Goal: Information Seeking & Learning: Learn about a topic

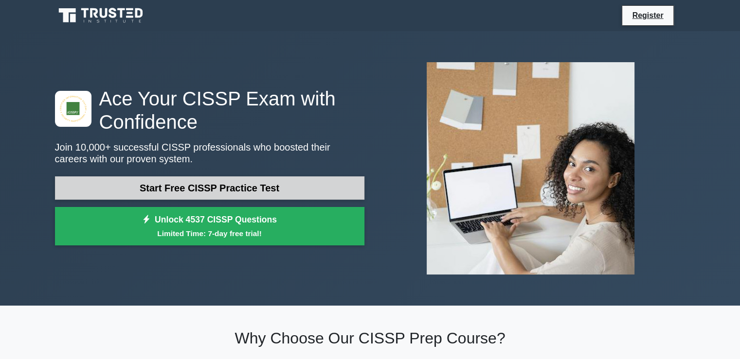
click at [273, 185] on link "Start Free CISSP Practice Test" at bounding box center [209, 187] width 309 height 23
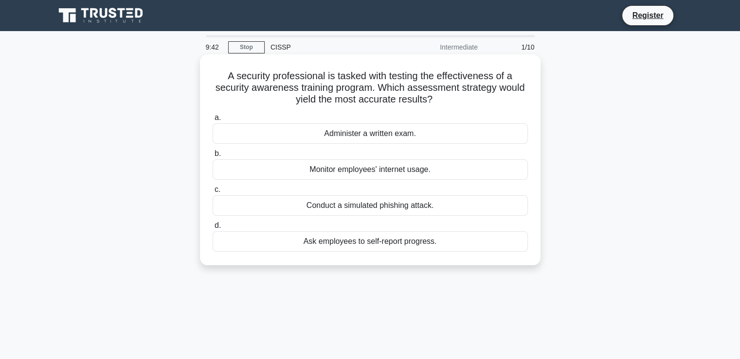
click at [423, 209] on div "Conduct a simulated phishing attack." at bounding box center [369, 205] width 315 height 20
click at [212, 193] on input "c. Conduct a simulated phishing attack." at bounding box center [212, 190] width 0 height 6
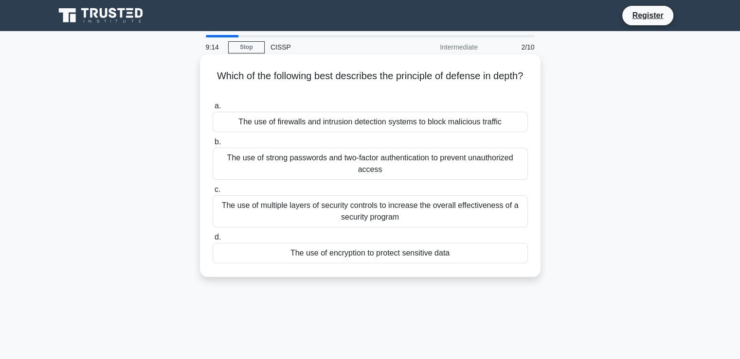
click at [327, 123] on div "The use of firewalls and intrusion detection systems to block malicious traffic" at bounding box center [369, 122] width 315 height 20
click at [212, 109] on input "a. The use of firewalls and intrusion detection systems to block malicious traf…" at bounding box center [212, 106] width 0 height 6
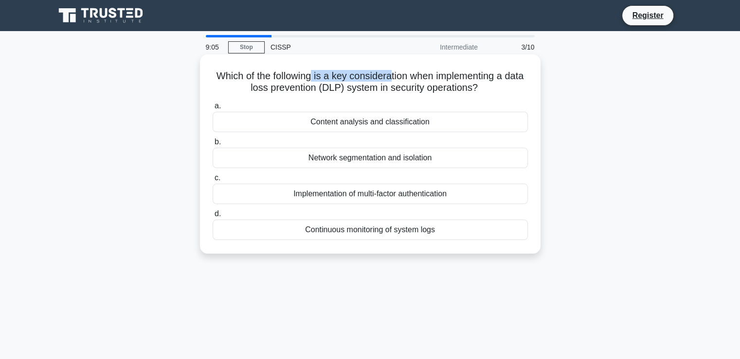
drag, startPoint x: 331, startPoint y: 80, endPoint x: 401, endPoint y: 78, distance: 70.0
click at [401, 78] on h5 "Which of the following is a key consideration when implementing a data loss pre…" at bounding box center [369, 82] width 317 height 24
click at [431, 88] on h5 "Which of the following is a key consideration when implementing a data loss pre…" at bounding box center [369, 82] width 317 height 24
drag, startPoint x: 251, startPoint y: 90, endPoint x: 366, endPoint y: 87, distance: 114.3
click at [366, 87] on h5 "Which of the following is a key consideration when implementing a data loss pre…" at bounding box center [369, 82] width 317 height 24
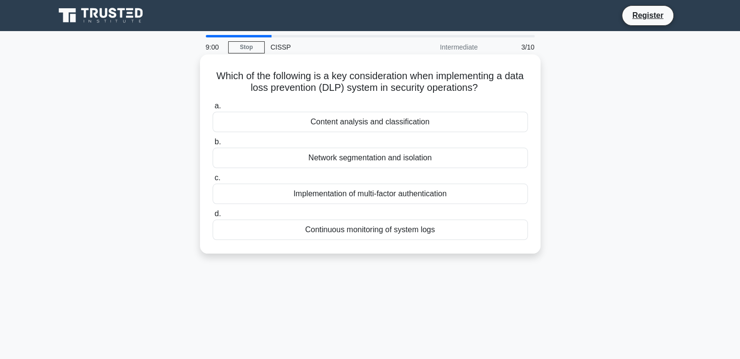
click at [381, 79] on h5 "Which of the following is a key consideration when implementing a data loss pre…" at bounding box center [369, 82] width 317 height 24
drag, startPoint x: 311, startPoint y: 87, endPoint x: 367, endPoint y: 88, distance: 55.9
click at [365, 84] on h5 "Which of the following is a key consideration when implementing a data loss pre…" at bounding box center [369, 82] width 317 height 24
drag, startPoint x: 303, startPoint y: 232, endPoint x: 426, endPoint y: 230, distance: 123.0
click at [426, 230] on div "Continuous monitoring of system logs" at bounding box center [369, 230] width 315 height 20
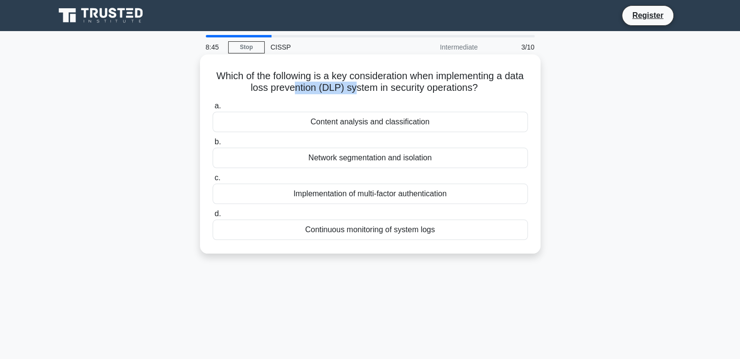
drag, startPoint x: 311, startPoint y: 158, endPoint x: 382, endPoint y: 157, distance: 71.0
click at [382, 157] on div "Network segmentation and isolation" at bounding box center [369, 158] width 315 height 20
click at [414, 156] on div "Network segmentation and isolation" at bounding box center [369, 158] width 315 height 20
click at [212, 145] on input "b. Network segmentation and isolation" at bounding box center [212, 142] width 0 height 6
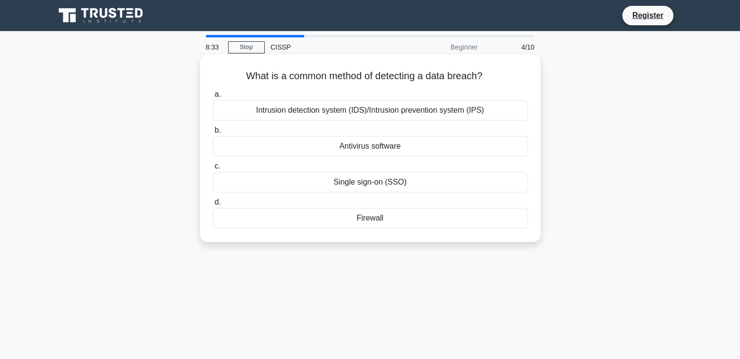
click at [398, 110] on div "Intrusion detection system (IDS)/Intrusion prevention system (IPS)" at bounding box center [369, 110] width 315 height 20
click at [212, 98] on input "a. Intrusion detection system (IDS)/Intrusion prevention system (IPS)" at bounding box center [212, 94] width 0 height 6
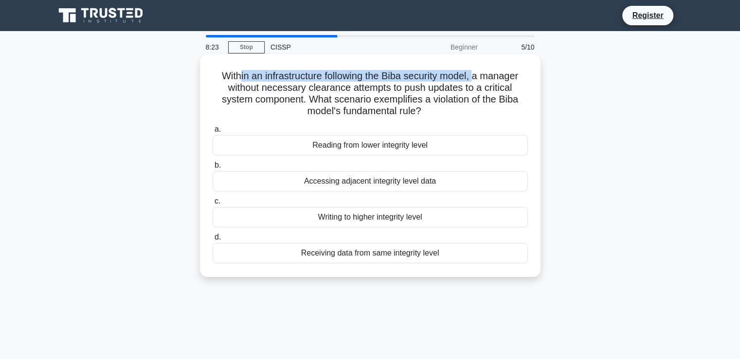
drag, startPoint x: 237, startPoint y: 77, endPoint x: 476, endPoint y: 76, distance: 239.2
click at [476, 76] on h5 "Within an infrastructure following the Biba security model, a manager without n…" at bounding box center [369, 94] width 317 height 48
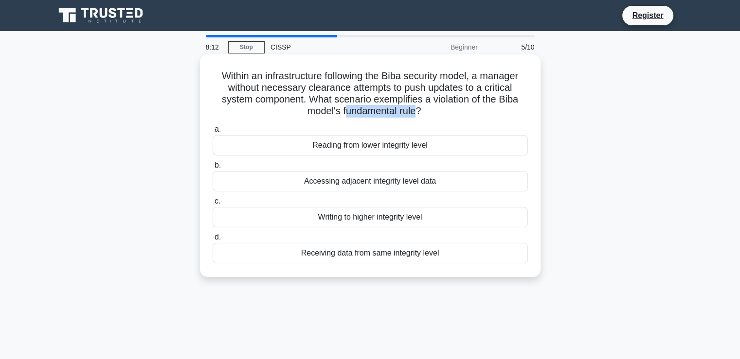
drag, startPoint x: 346, startPoint y: 115, endPoint x: 414, endPoint y: 113, distance: 68.1
click at [414, 113] on h5 "Within an infrastructure following the Biba security model, a manager without n…" at bounding box center [369, 94] width 317 height 48
drag, startPoint x: 331, startPoint y: 183, endPoint x: 493, endPoint y: 190, distance: 162.5
click at [475, 178] on div "Accessing adjacent integrity level data" at bounding box center [369, 181] width 315 height 20
click at [385, 220] on div "Writing to higher integrity level" at bounding box center [369, 217] width 315 height 20
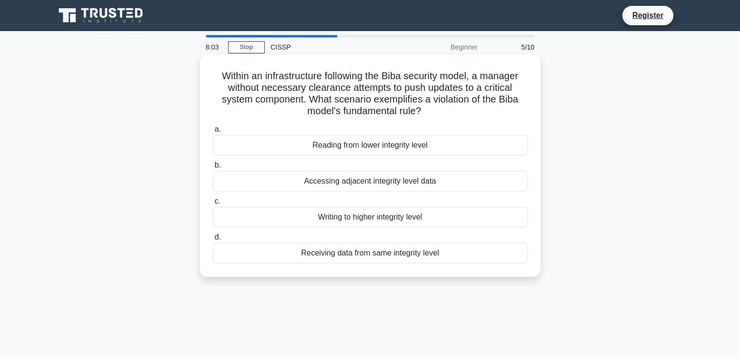
click at [212, 205] on input "c. Writing to higher integrity level" at bounding box center [212, 201] width 0 height 6
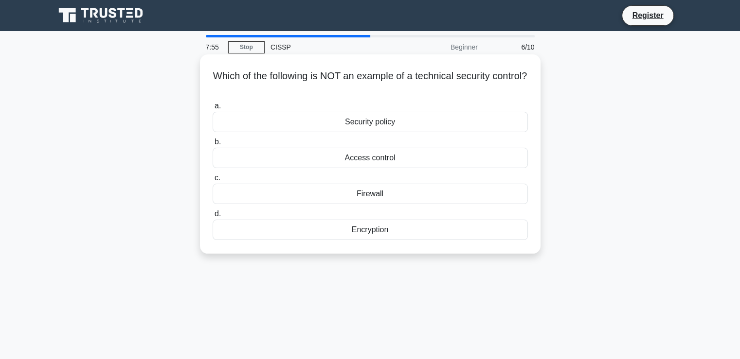
click at [393, 118] on div "Security policy" at bounding box center [369, 122] width 315 height 20
click at [212, 109] on input "a. Security policy" at bounding box center [212, 106] width 0 height 6
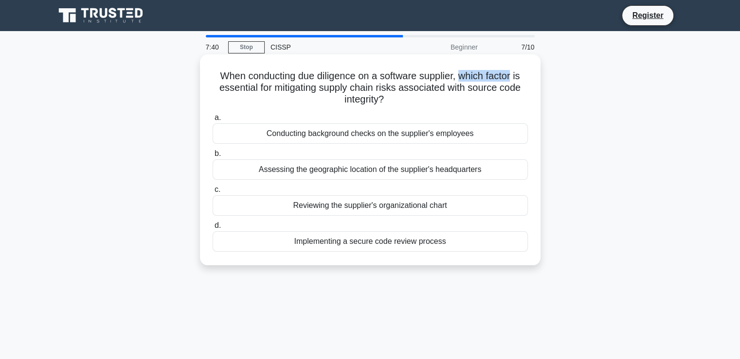
drag, startPoint x: 463, startPoint y: 77, endPoint x: 515, endPoint y: 74, distance: 52.1
click at [515, 74] on h5 "When conducting due diligence on a software supplier, which factor is essential…" at bounding box center [369, 88] width 317 height 36
click at [412, 244] on div "Implementing a secure code review process" at bounding box center [369, 241] width 315 height 20
click at [212, 229] on input "d. Implementing a secure code review process" at bounding box center [212, 226] width 0 height 6
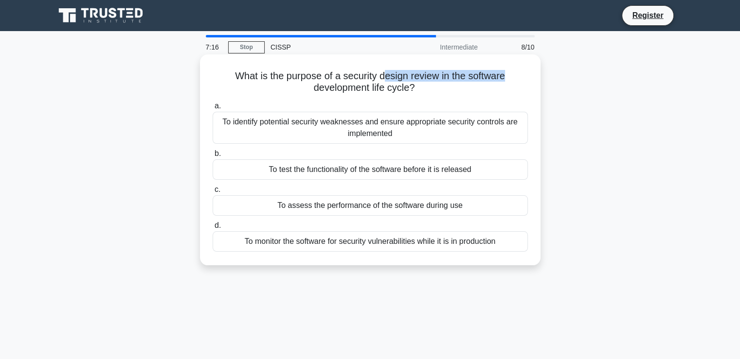
drag, startPoint x: 386, startPoint y: 75, endPoint x: 513, endPoint y: 74, distance: 126.9
click at [513, 74] on h5 "What is the purpose of a security design review in the software development lif…" at bounding box center [369, 82] width 317 height 24
click at [426, 127] on div "To identify potential security weaknesses and ensure appropriate security contr…" at bounding box center [369, 128] width 315 height 32
click at [212, 109] on input "a. To identify potential security weaknesses and ensure appropriate security co…" at bounding box center [212, 106] width 0 height 6
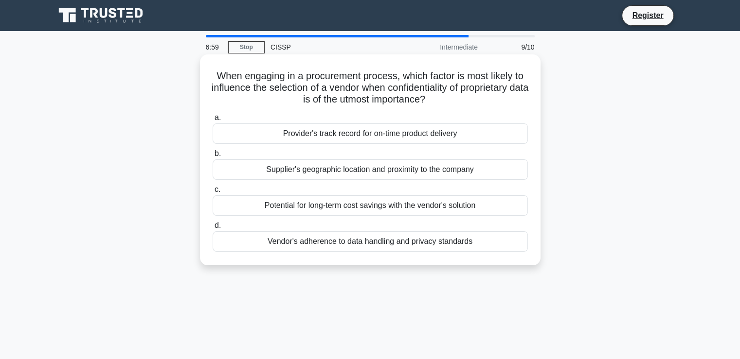
drag, startPoint x: 355, startPoint y: 103, endPoint x: 442, endPoint y: 100, distance: 87.1
click at [442, 100] on h5 "When engaging in a procurement process, which factor is most likely to influenc…" at bounding box center [369, 88] width 317 height 36
click at [337, 173] on div "Supplier's geographic location and proximity to the company" at bounding box center [369, 169] width 315 height 20
click at [212, 157] on input "b. Supplier's geographic location and proximity to the company" at bounding box center [212, 154] width 0 height 6
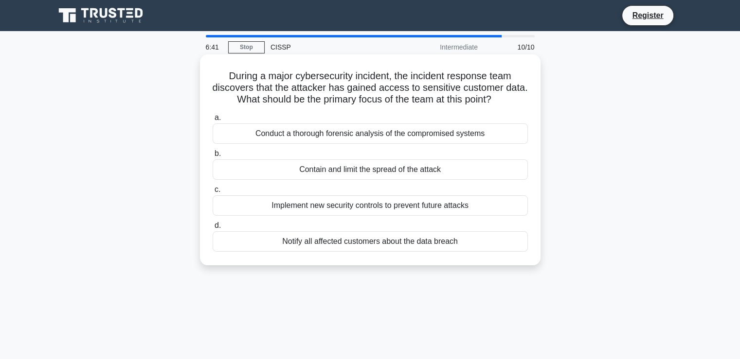
click at [413, 214] on div "Implement new security controls to prevent future attacks" at bounding box center [369, 205] width 315 height 20
click at [212, 193] on input "c. Implement new security controls to prevent future attacks" at bounding box center [212, 190] width 0 height 6
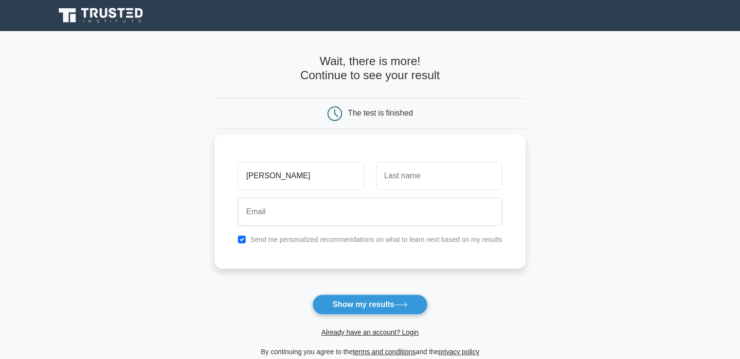
type input "[PERSON_NAME]"
click at [408, 179] on input "text" at bounding box center [439, 176] width 126 height 28
type input "[PERSON_NAME]"
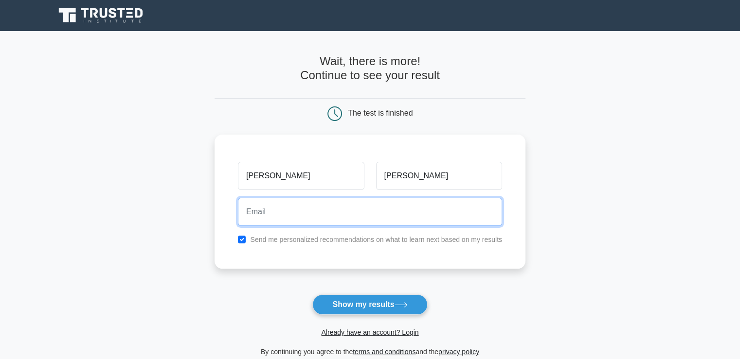
click at [298, 203] on input "email" at bounding box center [370, 212] width 264 height 28
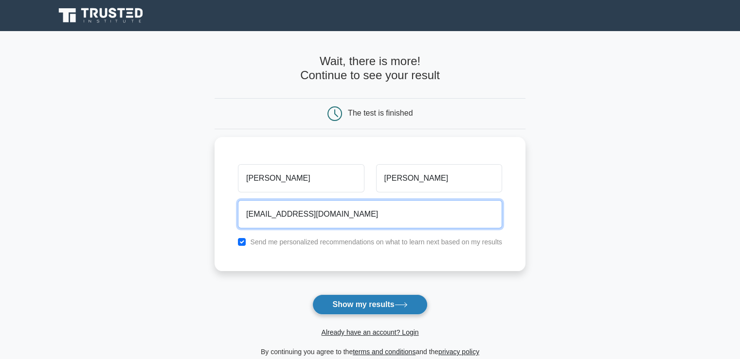
type input "smtofayelahmad79@gmail.com"
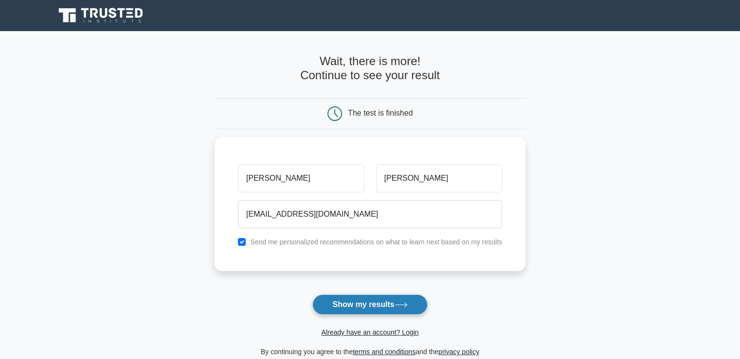
click at [366, 308] on button "Show my results" at bounding box center [369, 305] width 115 height 20
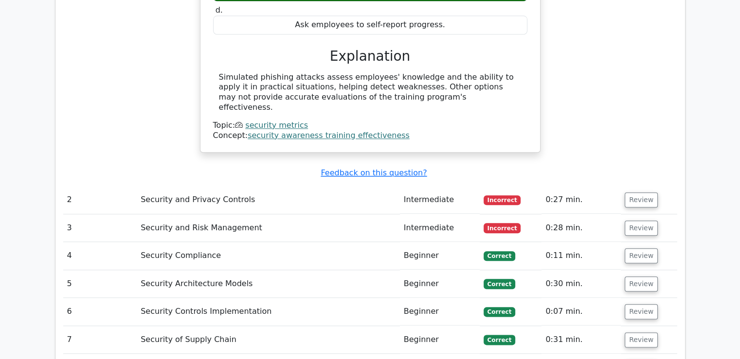
scroll to position [1118, 0]
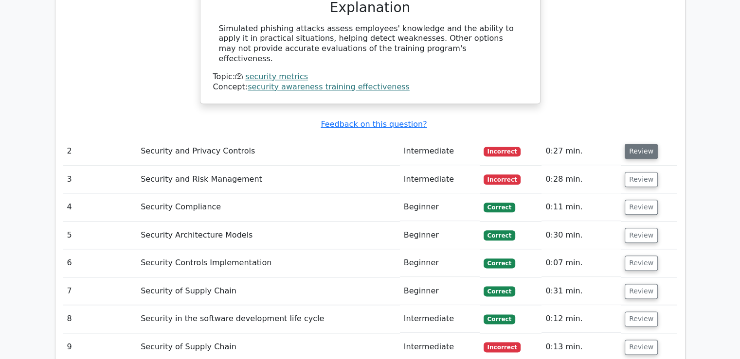
click at [638, 144] on button "Review" at bounding box center [640, 151] width 33 height 15
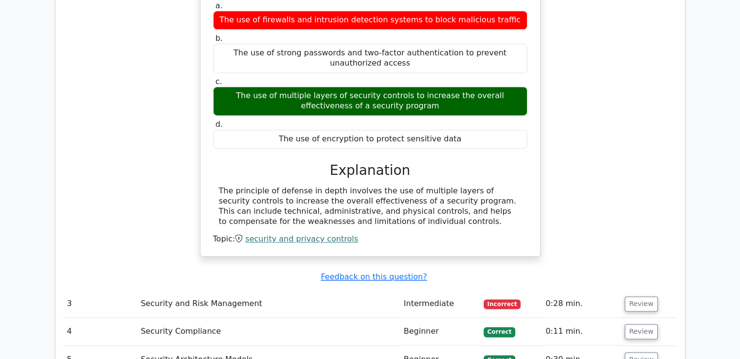
scroll to position [1410, 0]
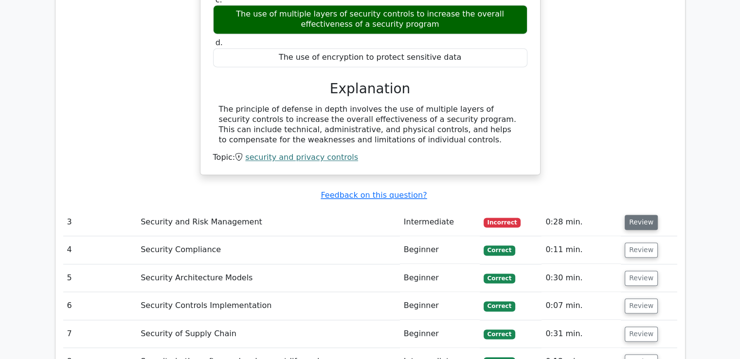
click at [639, 215] on button "Review" at bounding box center [640, 222] width 33 height 15
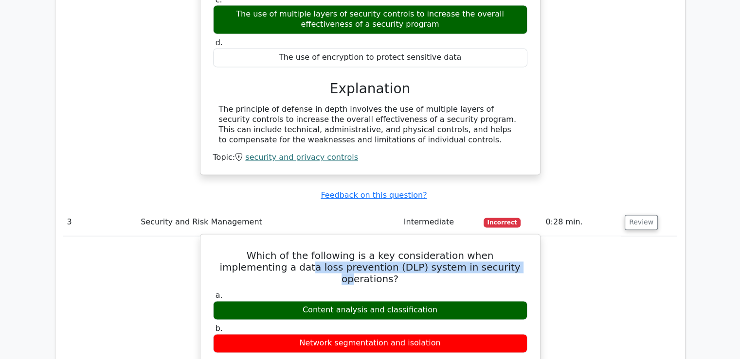
drag, startPoint x: 259, startPoint y: 220, endPoint x: 456, endPoint y: 213, distance: 196.5
click at [456, 250] on h5 "Which of the following is a key consideration when implementing a data loss pre…" at bounding box center [370, 267] width 316 height 35
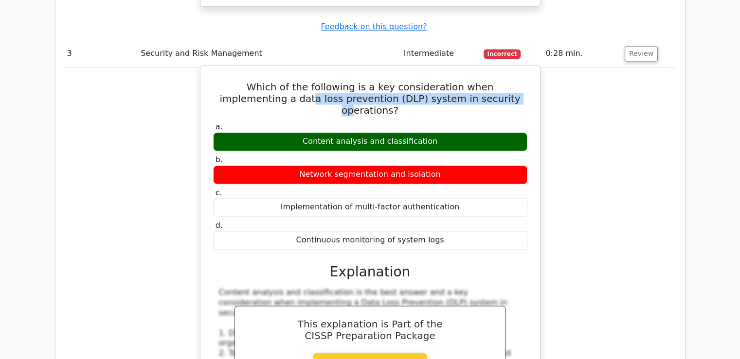
scroll to position [1604, 0]
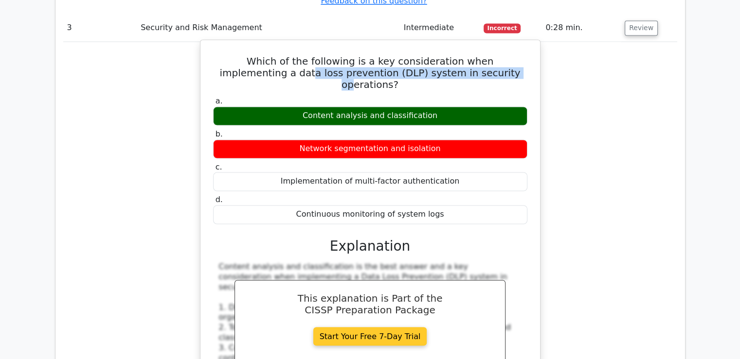
click at [383, 327] on link "Start Your Free 7-Day Trial" at bounding box center [370, 336] width 114 height 18
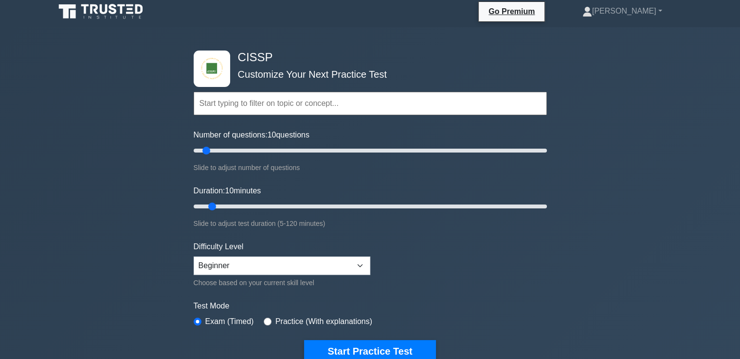
scroll to position [49, 0]
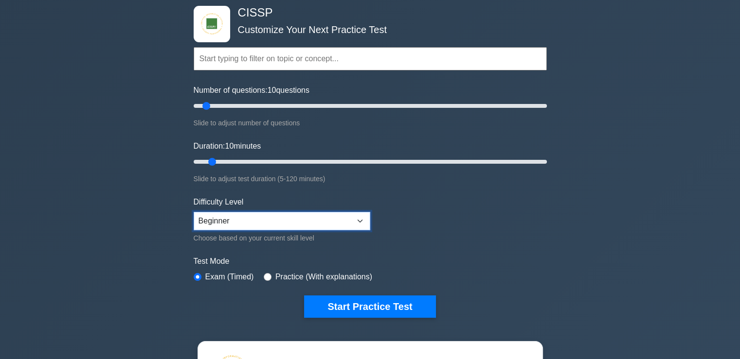
click at [342, 220] on select "Beginner Intermediate Expert" at bounding box center [282, 221] width 176 height 18
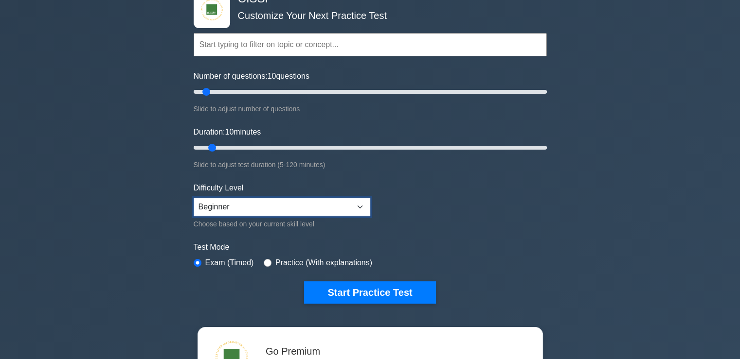
scroll to position [0, 0]
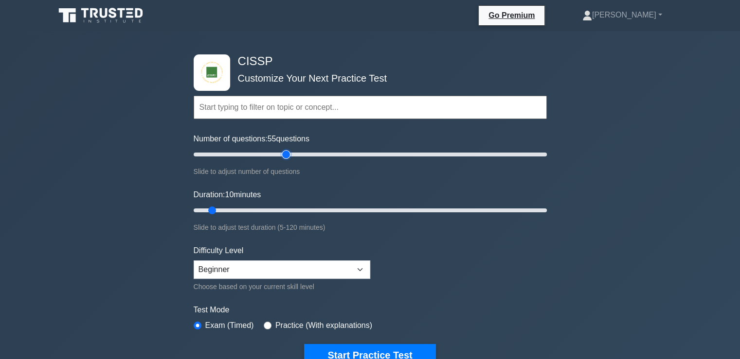
click at [286, 150] on input "Number of questions: 55 questions" at bounding box center [370, 155] width 353 height 12
drag, startPoint x: 287, startPoint y: 152, endPoint x: 564, endPoint y: 154, distance: 277.1
type input "200"
click at [546, 154] on input "Number of questions: 200 questions" at bounding box center [370, 155] width 353 height 12
drag, startPoint x: 212, startPoint y: 212, endPoint x: 244, endPoint y: 212, distance: 32.1
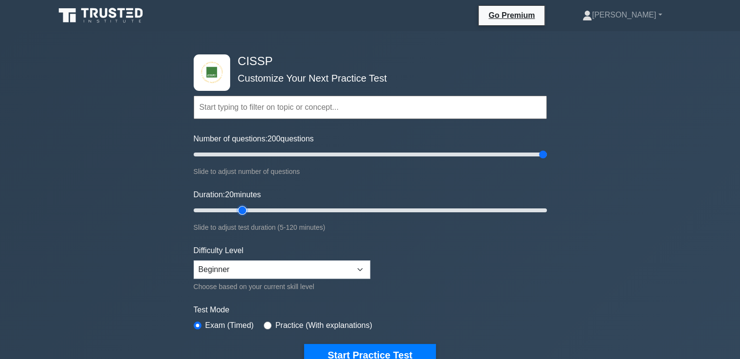
click at [244, 212] on input "Duration: 20 minutes" at bounding box center [370, 211] width 353 height 12
drag, startPoint x: 292, startPoint y: 212, endPoint x: 314, endPoint y: 212, distance: 22.4
click at [314, 212] on input "Duration: 45 minutes" at bounding box center [370, 211] width 353 height 12
drag, startPoint x: 317, startPoint y: 212, endPoint x: 565, endPoint y: 214, distance: 248.5
type input "120"
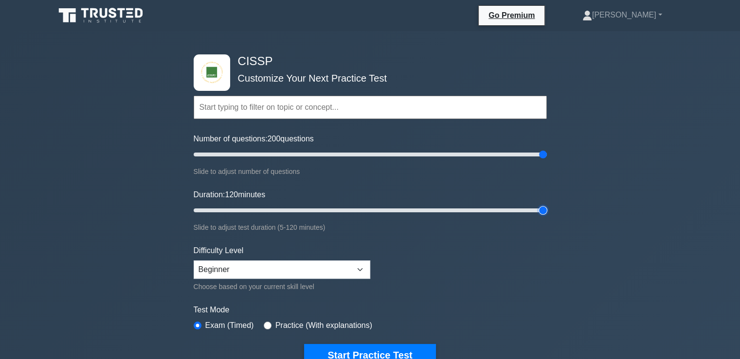
click at [546, 214] on input "Duration: 120 minutes" at bounding box center [370, 211] width 353 height 12
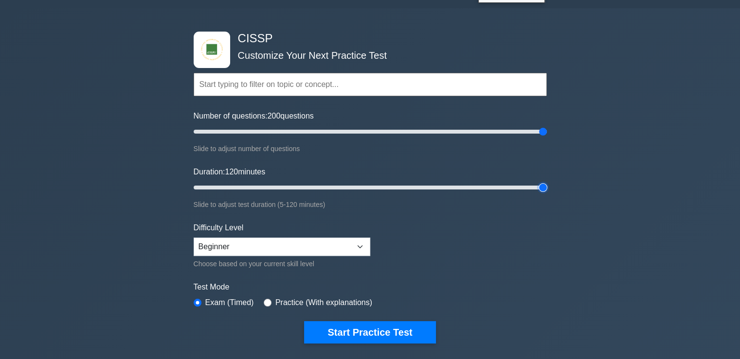
scroll to position [49, 0]
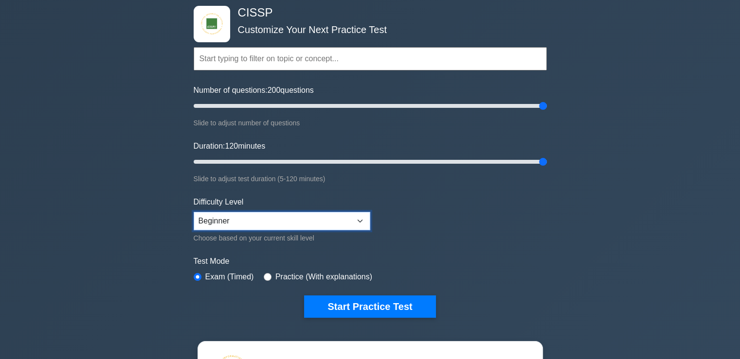
click at [303, 217] on select "Beginner Intermediate Expert" at bounding box center [282, 221] width 176 height 18
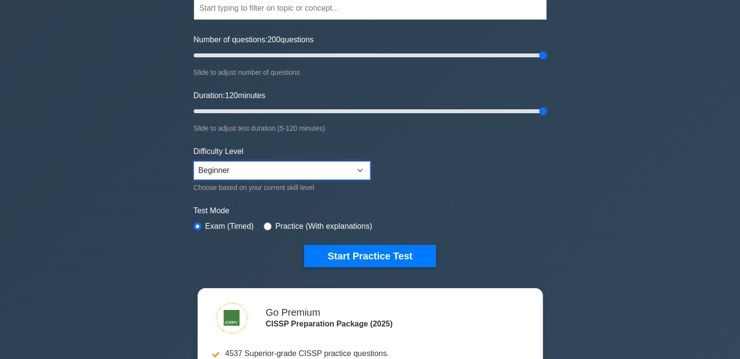
scroll to position [146, 0]
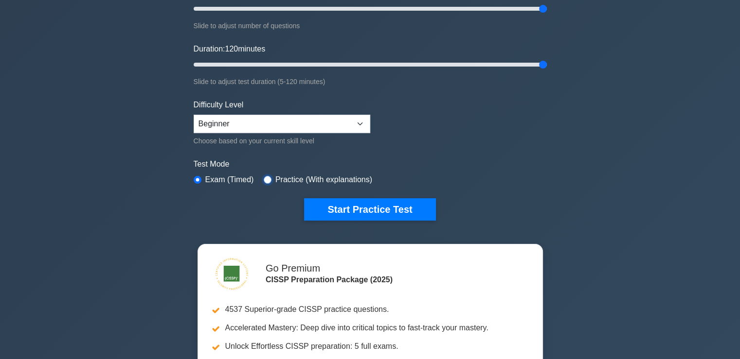
click at [265, 179] on input "radio" at bounding box center [268, 180] width 8 height 8
radio input "true"
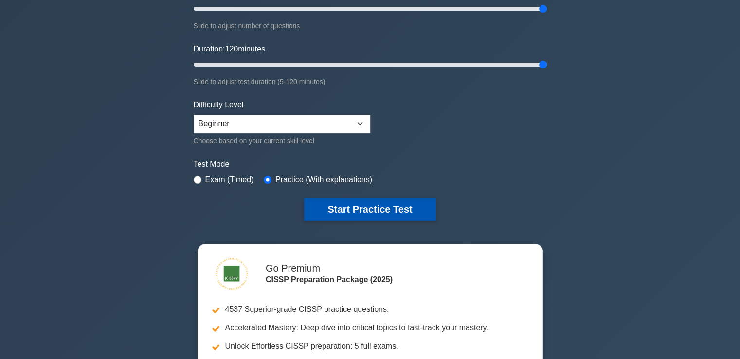
click at [353, 207] on button "Start Practice Test" at bounding box center [369, 209] width 131 height 22
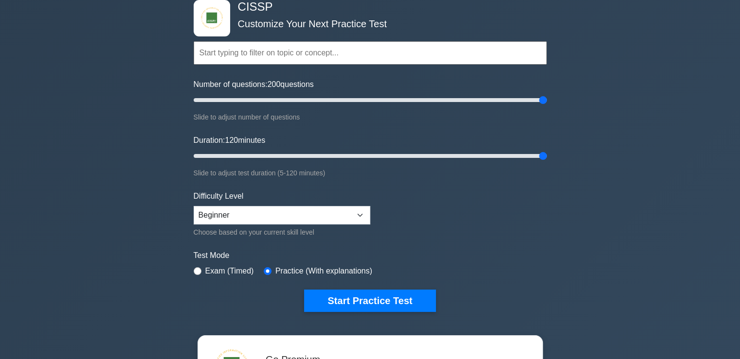
scroll to position [49, 0]
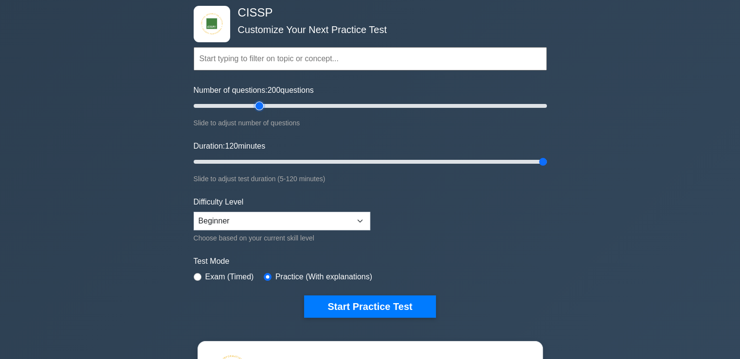
click at [261, 106] on input "Number of questions: 200 questions" at bounding box center [370, 106] width 353 height 12
drag, startPoint x: 259, startPoint y: 107, endPoint x: 234, endPoint y: 105, distance: 25.5
type input "25"
click at [234, 105] on input "Number of questions: 25 questions" at bounding box center [370, 106] width 353 height 12
click at [240, 161] on input "Duration: 120 minutes" at bounding box center [370, 162] width 353 height 12
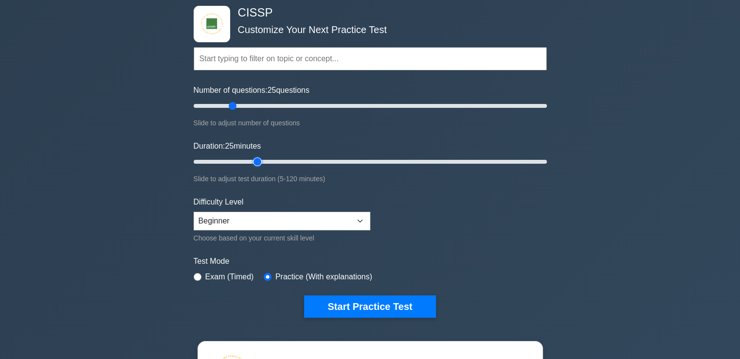
drag, startPoint x: 241, startPoint y: 161, endPoint x: 254, endPoint y: 160, distance: 12.7
type input "25"
click at [254, 160] on input "Duration: 25 minutes" at bounding box center [370, 162] width 353 height 12
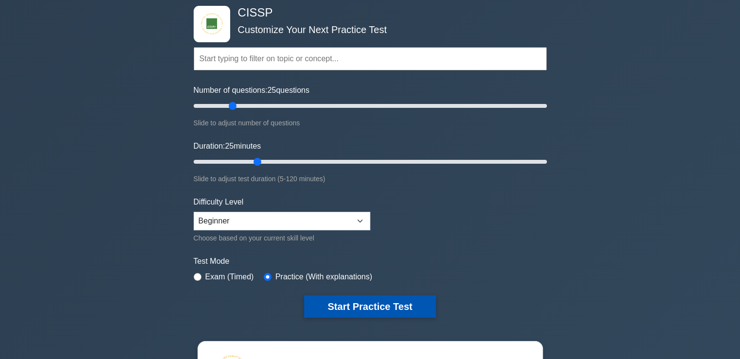
click at [370, 306] on button "Start Practice Test" at bounding box center [369, 307] width 131 height 22
click at [365, 304] on button "Start Practice Test" at bounding box center [369, 307] width 131 height 22
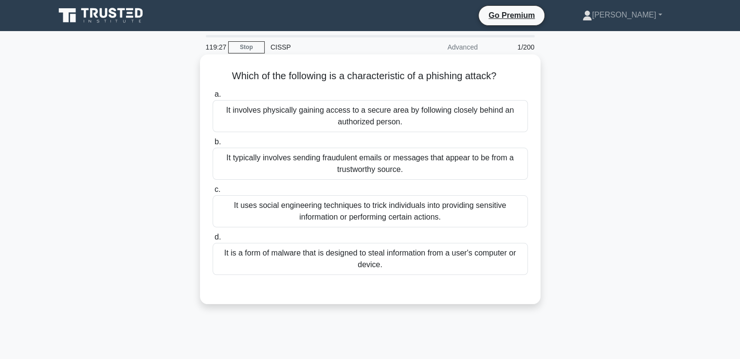
click at [320, 120] on div "It involves physically gaining access to a secure area by following closely beh…" at bounding box center [369, 116] width 315 height 32
click at [212, 98] on input "a. It involves physically gaining access to a secure area by following closely …" at bounding box center [212, 94] width 0 height 6
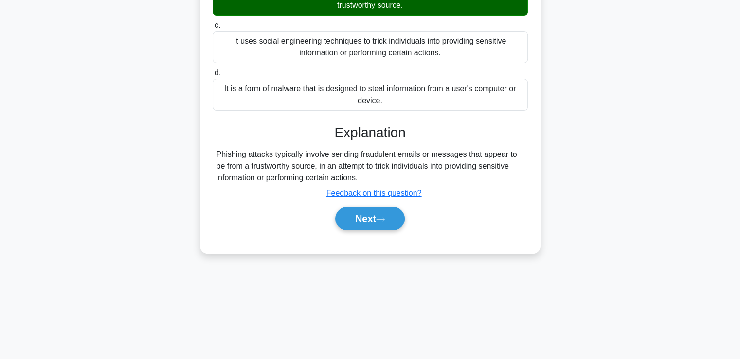
scroll to position [166, 0]
click at [352, 218] on button "Next" at bounding box center [370, 218] width 70 height 23
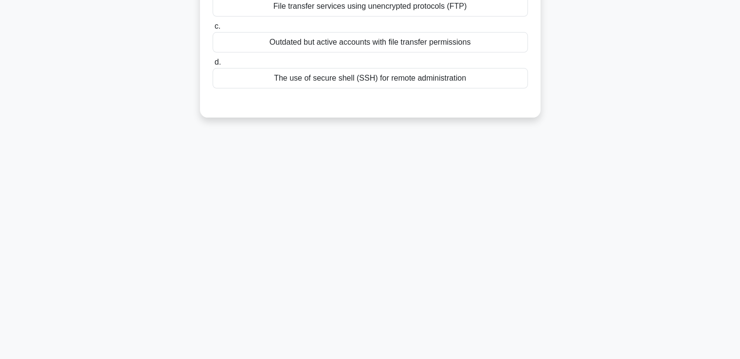
scroll to position [0, 0]
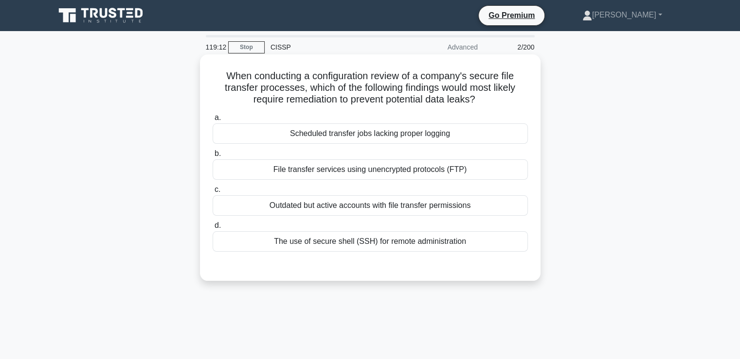
click at [396, 149] on label "b. File transfer services using unencrypted protocols (FTP)" at bounding box center [369, 164] width 315 height 32
click at [212, 151] on input "b. File transfer services using unencrypted protocols (FTP)" at bounding box center [212, 154] width 0 height 6
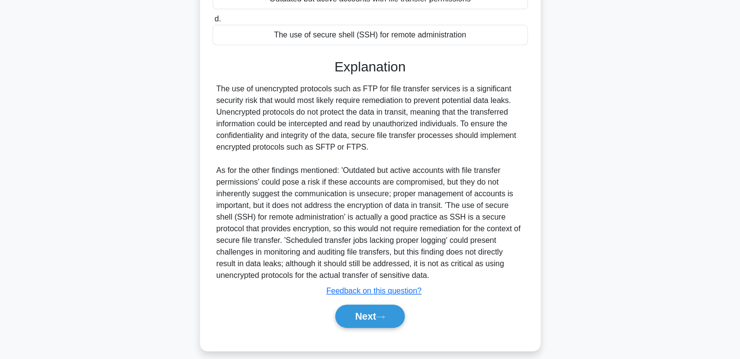
scroll to position [216, 0]
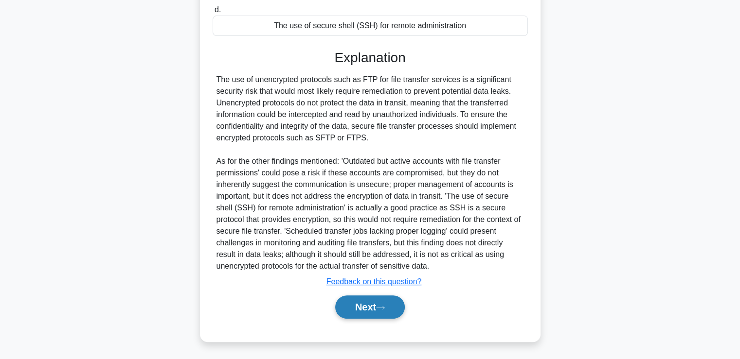
click at [362, 308] on button "Next" at bounding box center [370, 307] width 70 height 23
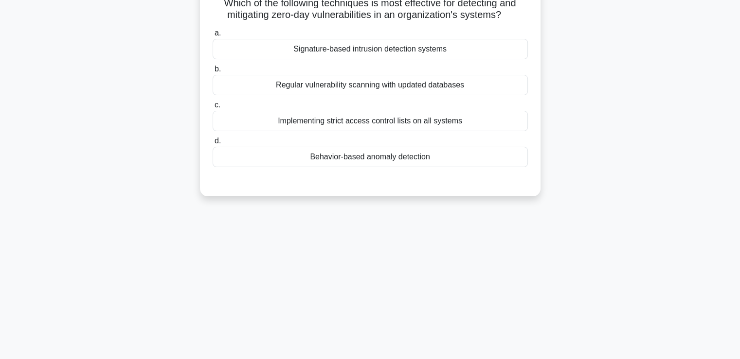
scroll to position [69, 0]
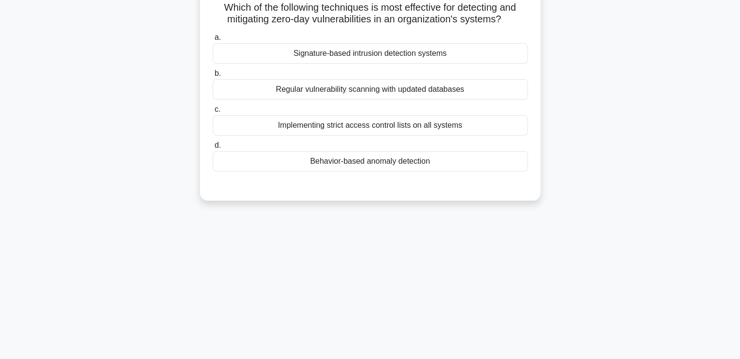
click at [393, 93] on div "Regular vulnerability scanning with updated databases" at bounding box center [369, 89] width 315 height 20
click at [212, 77] on input "b. Regular vulnerability scanning with updated databases" at bounding box center [212, 73] width 0 height 6
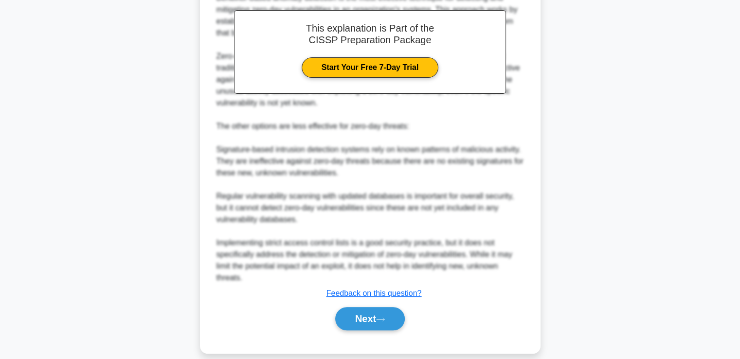
scroll to position [299, 0]
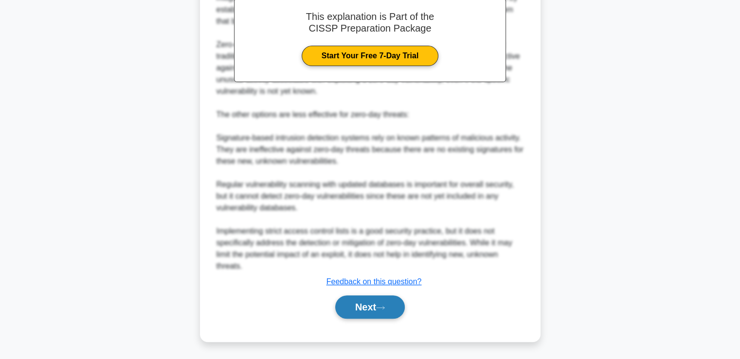
click at [367, 302] on button "Next" at bounding box center [370, 307] width 70 height 23
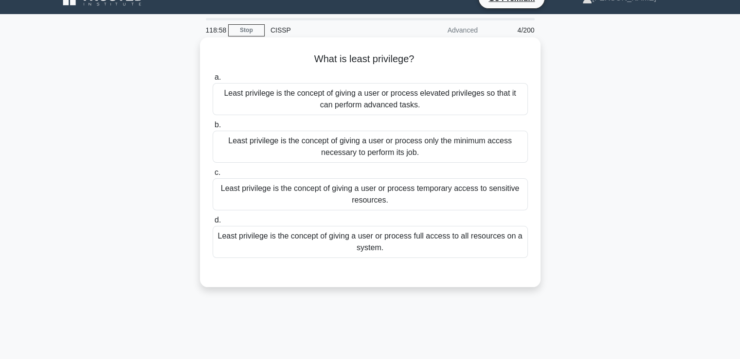
scroll to position [0, 0]
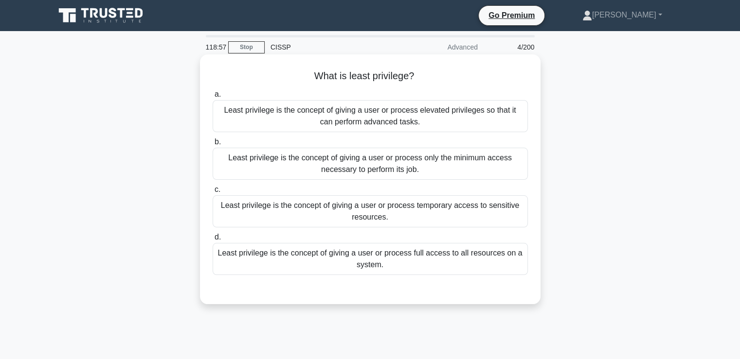
click at [399, 117] on div "Least privilege is the concept of giving a user or process elevated privileges …" at bounding box center [369, 116] width 315 height 32
click at [212, 98] on input "a. Least privilege is the concept of giving a user or process elevated privileg…" at bounding box center [212, 94] width 0 height 6
drag, startPoint x: 313, startPoint y: 77, endPoint x: 388, endPoint y: 265, distance: 202.3
click at [388, 265] on div "What is least privilege? .spinner_0XTQ{transform-origin:center;animation:spinne…" at bounding box center [370, 179] width 333 height 242
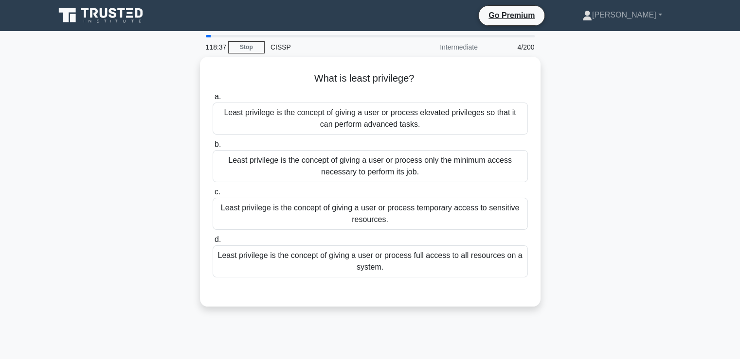
copy div "What is least privilege? .spinner_0XTQ{transform-origin:center;animation:spinne…"
click at [597, 196] on div "What is least privilege? .spinner_0XTQ{transform-origin:center;animation:spinne…" at bounding box center [370, 188] width 642 height 262
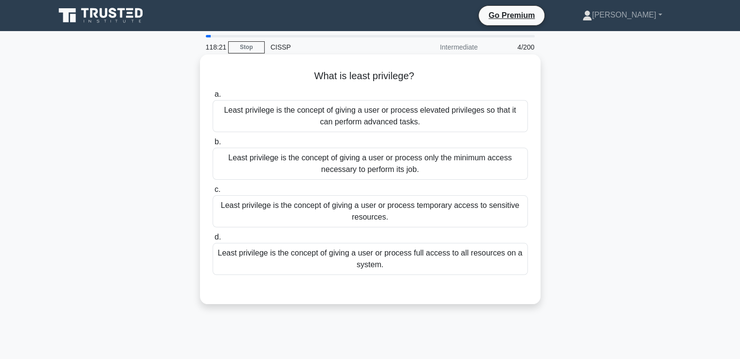
click at [404, 166] on div "Least privilege is the concept of giving a user or process only the minimum acc…" at bounding box center [369, 164] width 315 height 32
click at [212, 145] on input "b. Least privilege is the concept of giving a user or process only the minimum …" at bounding box center [212, 142] width 0 height 6
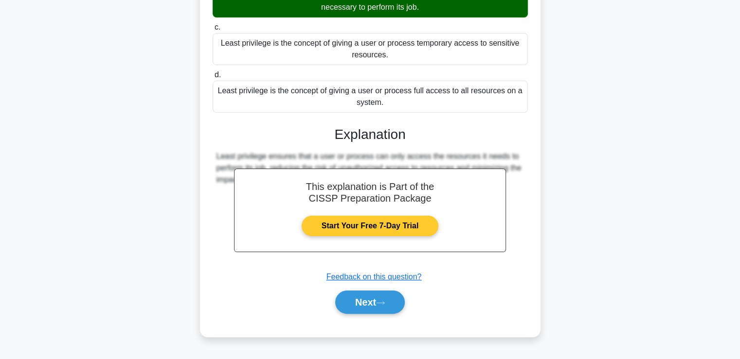
scroll to position [166, 0]
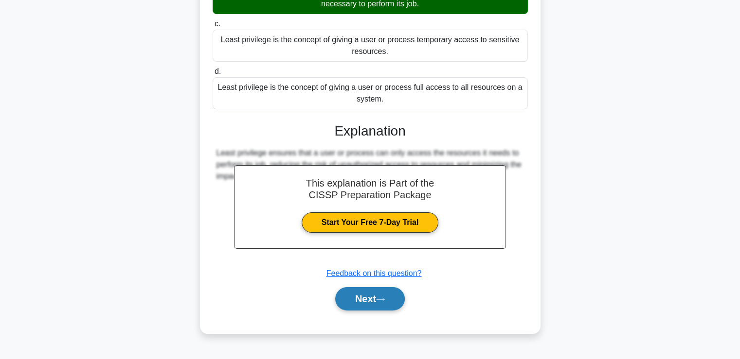
click at [356, 297] on button "Next" at bounding box center [370, 298] width 70 height 23
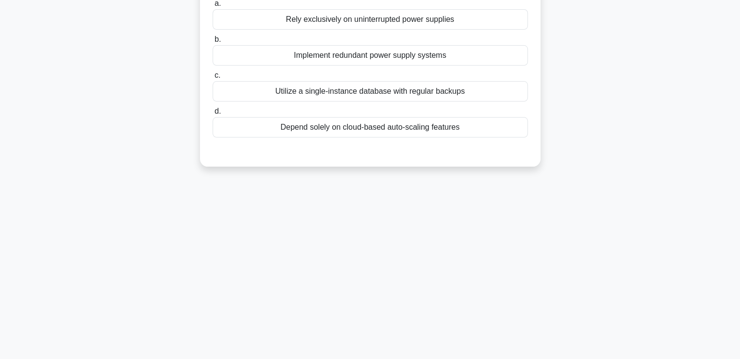
scroll to position [0, 0]
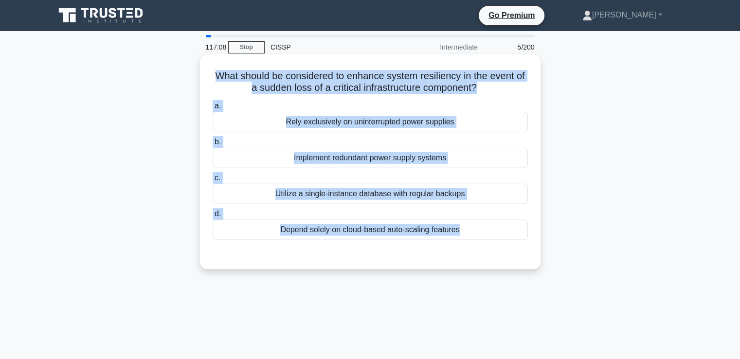
drag, startPoint x: 214, startPoint y: 75, endPoint x: 480, endPoint y: 253, distance: 320.4
click at [480, 253] on div "What should be considered to enhance system resiliency in the event of a sudden…" at bounding box center [370, 161] width 333 height 207
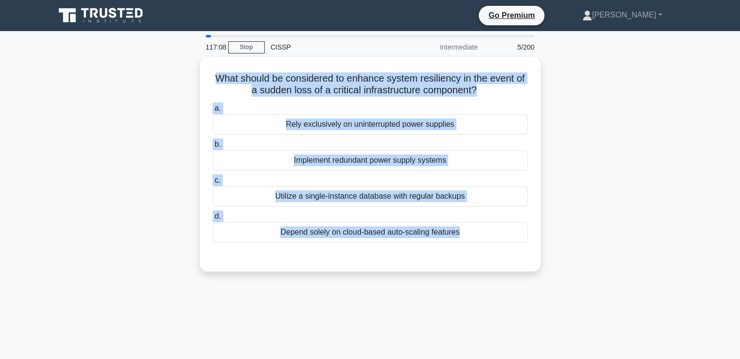
copy div "What should be considered to enhance system resiliency in the event of a sudden…"
drag, startPoint x: 394, startPoint y: 325, endPoint x: 377, endPoint y: 307, distance: 24.4
click at [393, 324] on div "116:41 Stop CISSP Intermediate 5/200 What should be considered to enhance syste…" at bounding box center [370, 278] width 642 height 486
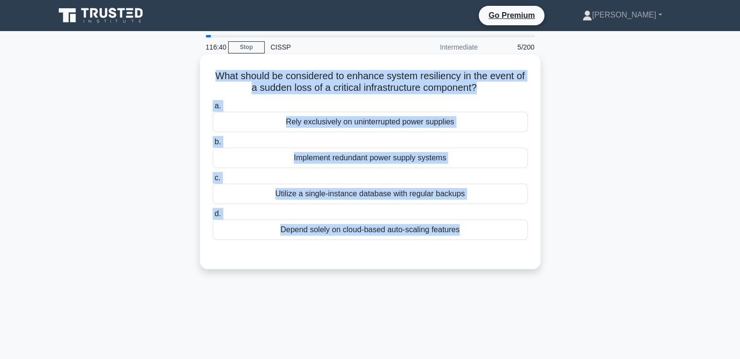
click at [400, 133] on div "a. Rely exclusively on uninterrupted power supplies b. Implement redundant powe…" at bounding box center [370, 170] width 327 height 144
click at [404, 121] on div "Rely exclusively on uninterrupted power supplies" at bounding box center [369, 122] width 315 height 20
click at [212, 109] on input "a. Rely exclusively on uninterrupted power supplies" at bounding box center [212, 106] width 0 height 6
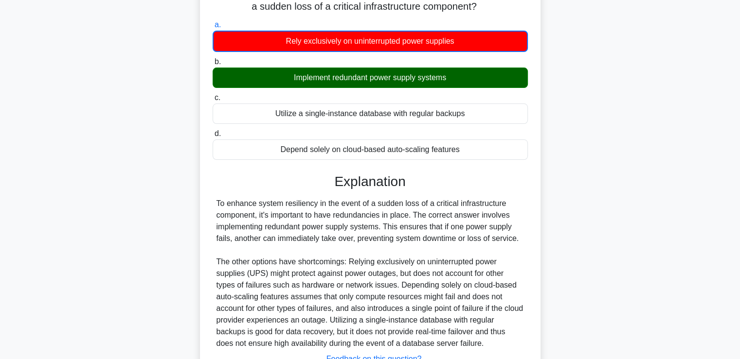
scroll to position [97, 0]
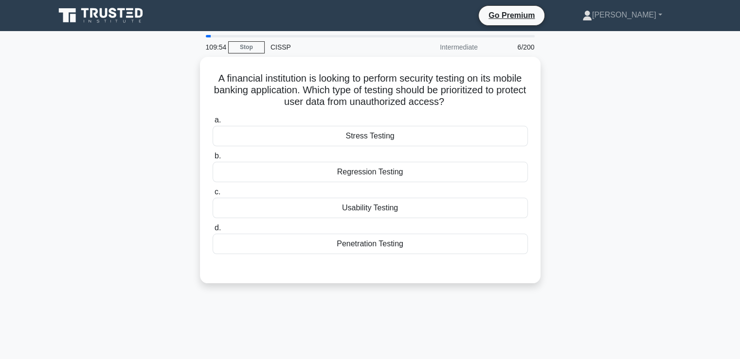
scroll to position [0, 0]
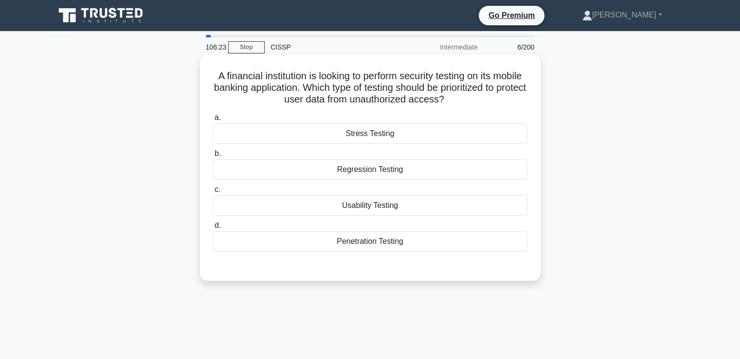
click at [369, 240] on div "Penetration Testing" at bounding box center [369, 241] width 315 height 20
click at [212, 229] on input "d. Penetration Testing" at bounding box center [212, 226] width 0 height 6
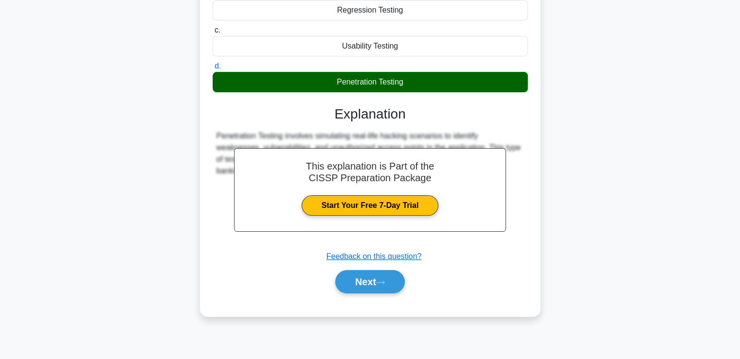
scroll to position [166, 0]
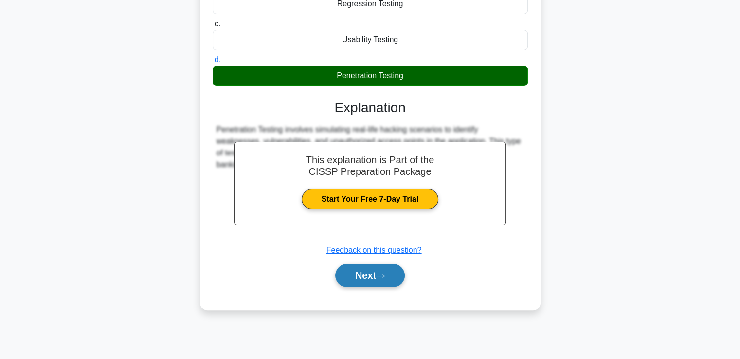
click at [366, 275] on button "Next" at bounding box center [370, 275] width 70 height 23
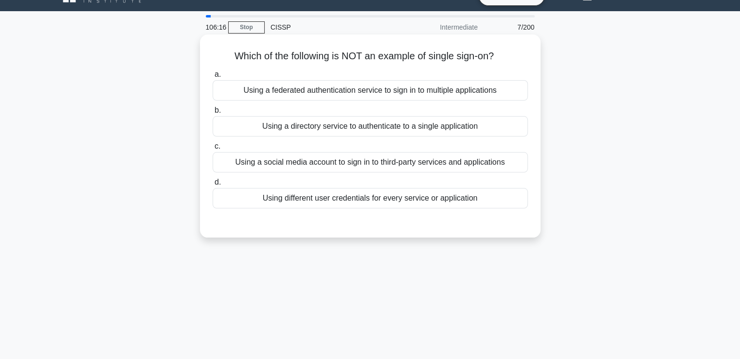
scroll to position [0, 0]
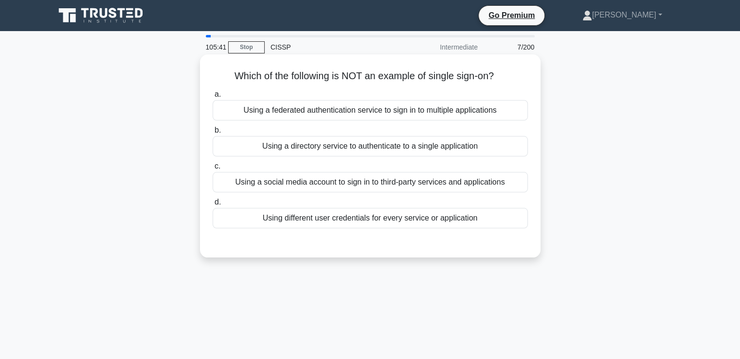
click at [372, 224] on div "Using different user credentials for every service or application" at bounding box center [369, 218] width 315 height 20
click at [212, 206] on input "d. Using different user credentials for every service or application" at bounding box center [212, 202] width 0 height 6
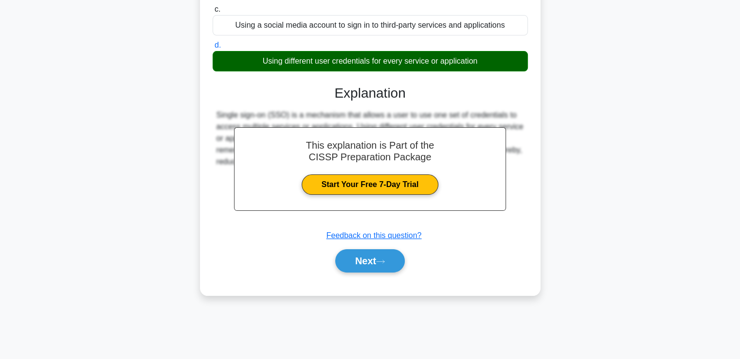
scroll to position [166, 0]
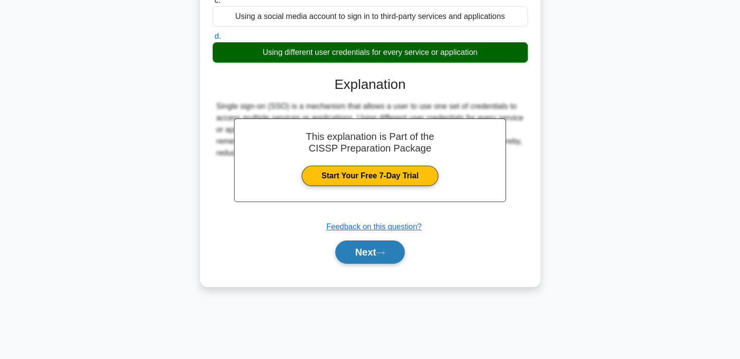
click at [366, 249] on button "Next" at bounding box center [370, 252] width 70 height 23
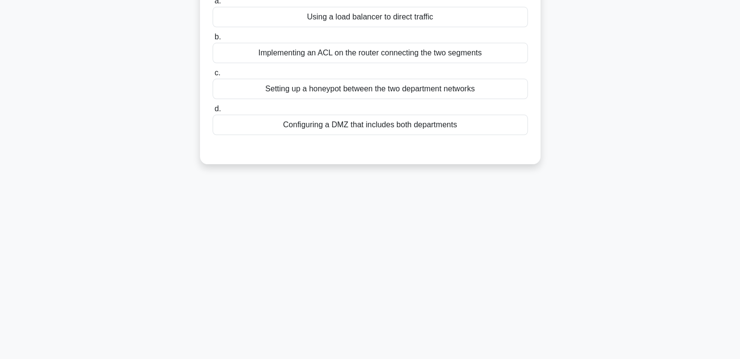
scroll to position [20, 0]
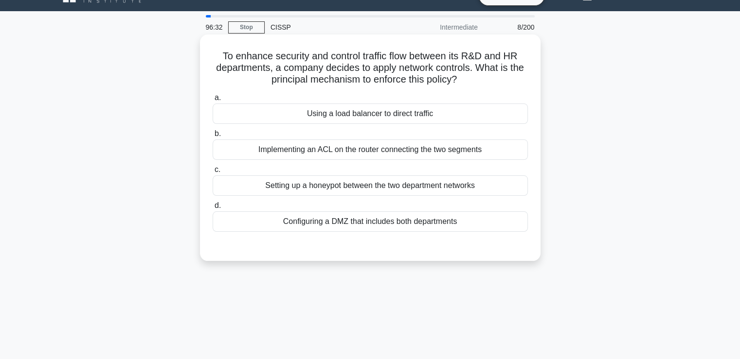
click at [344, 222] on div "Configuring a DMZ that includes both departments" at bounding box center [369, 221] width 315 height 20
click at [212, 209] on input "d. Configuring a DMZ that includes both departments" at bounding box center [212, 206] width 0 height 6
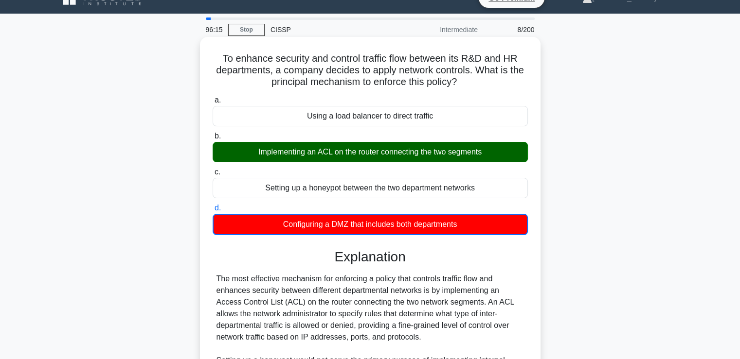
scroll to position [7, 0]
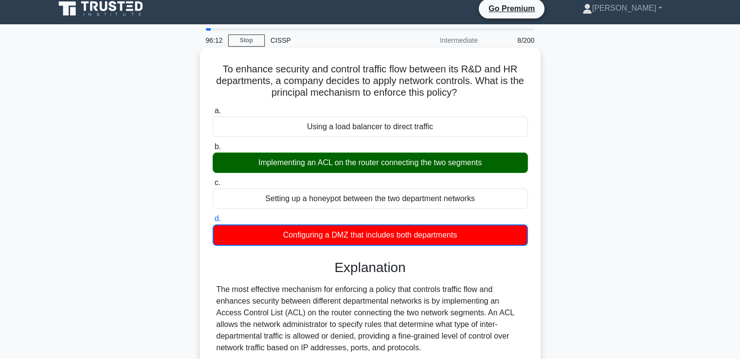
drag, startPoint x: 218, startPoint y: 71, endPoint x: 483, endPoint y: 240, distance: 314.4
click at [483, 240] on div "To enhance security and control traffic flow between its R&D and HR departments…" at bounding box center [370, 341] width 333 height 578
copy div "To enhance security and control traffic flow between its R&D and HR departments…"
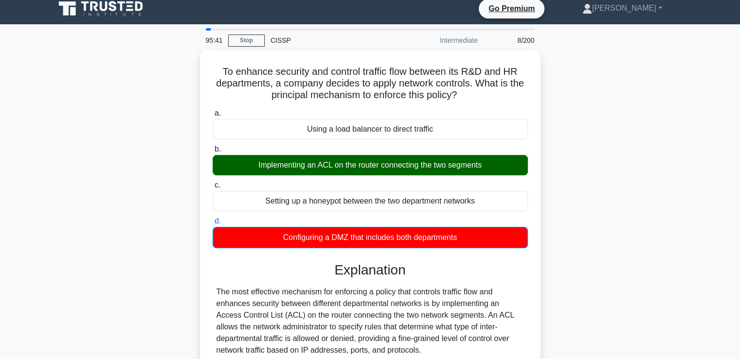
click at [629, 222] on div "To enhance security and control traffic flow between its R&D and HR departments…" at bounding box center [370, 349] width 642 height 598
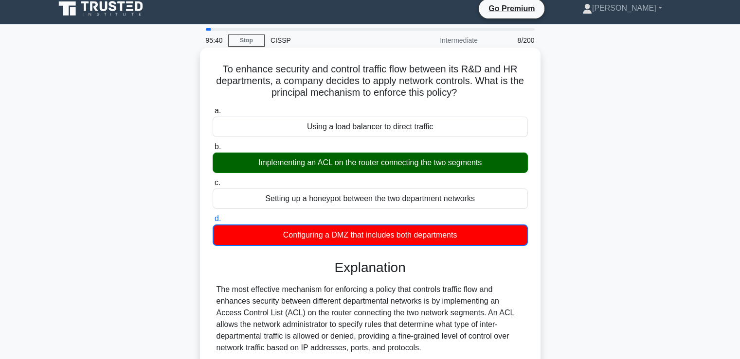
click at [393, 156] on div "Implementing an ACL on the router connecting the two segments" at bounding box center [369, 163] width 315 height 20
click at [212, 150] on input "b. Implementing an ACL on the router connecting the two segments" at bounding box center [212, 147] width 0 height 6
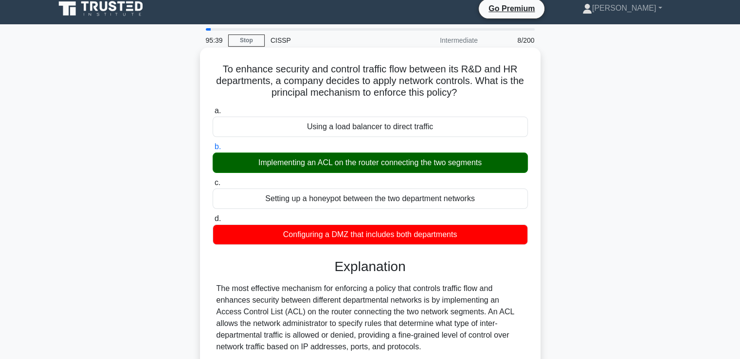
click at [385, 166] on div "Implementing an ACL on the router connecting the two segments" at bounding box center [369, 163] width 315 height 20
click at [212, 150] on input "b. Implementing an ACL on the router connecting the two segments" at bounding box center [212, 147] width 0 height 6
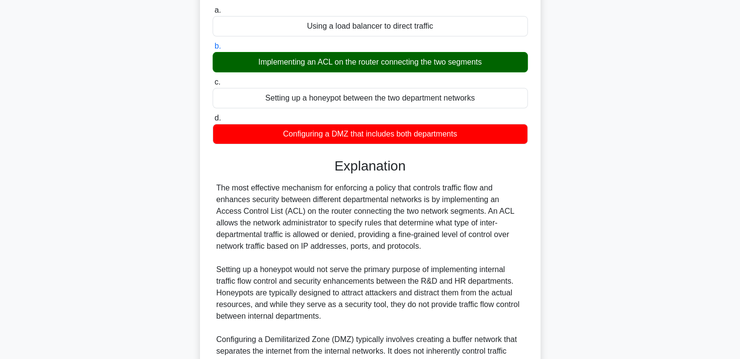
scroll to position [250, 0]
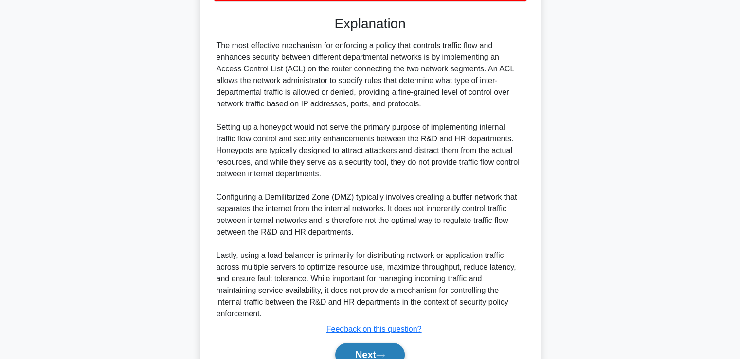
click at [371, 352] on button "Next" at bounding box center [370, 354] width 70 height 23
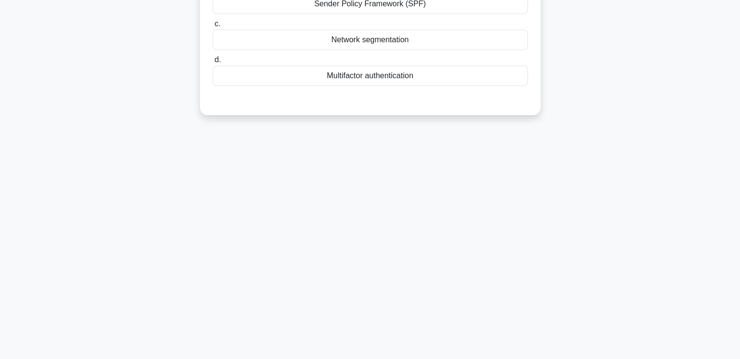
scroll to position [0, 0]
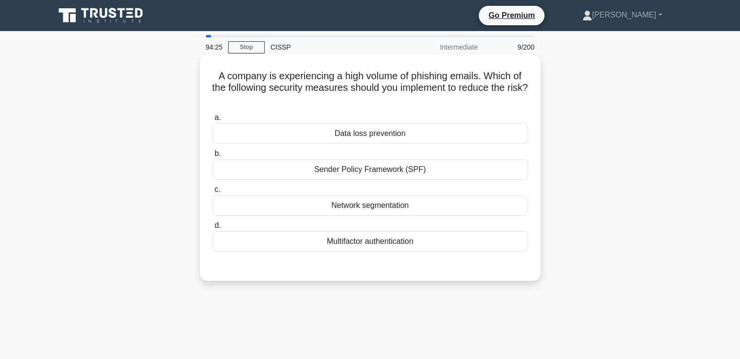
click at [398, 137] on div "Data loss prevention" at bounding box center [369, 133] width 315 height 20
click at [212, 121] on input "a. Data loss prevention" at bounding box center [212, 118] width 0 height 6
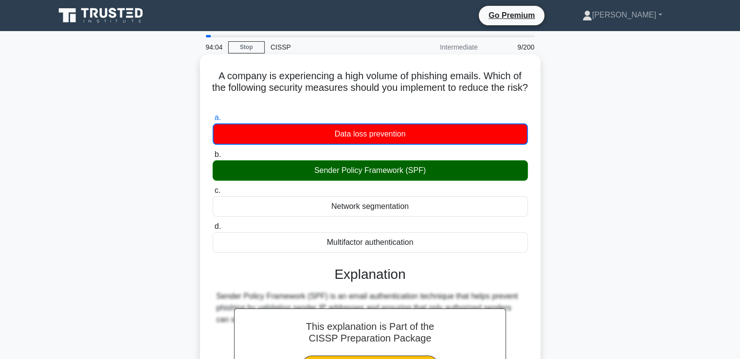
drag, startPoint x: 214, startPoint y: 78, endPoint x: 453, endPoint y: 240, distance: 288.7
click at [443, 241] on div "A company is experiencing a high volume of phishing emails. Which of the follow…" at bounding box center [370, 265] width 333 height 415
copy div "A company is experiencing a high volume of phishing emails. Which of the follow…"
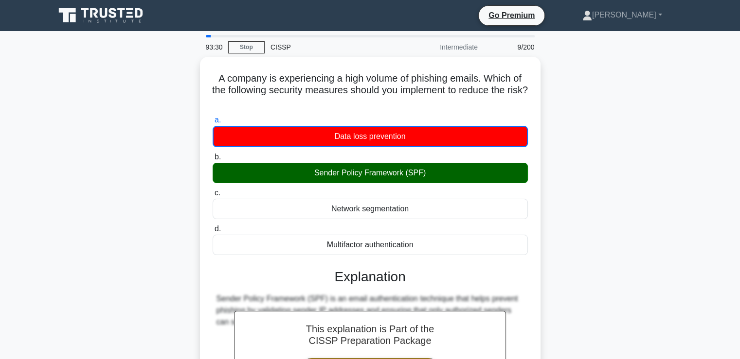
click at [559, 236] on div "A company is experiencing a high volume of phishing emails. Which of the follow…" at bounding box center [370, 274] width 642 height 434
